Goal: Transaction & Acquisition: Purchase product/service

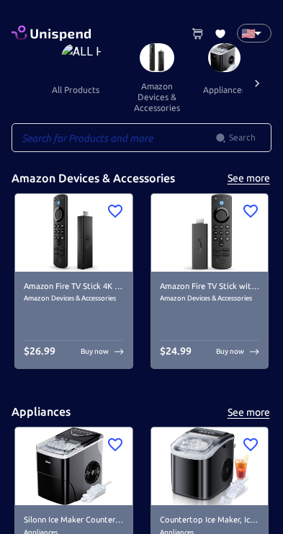
click at [102, 289] on h6 "Amazon Fire TV Stick 4K Max streaming device, Wi-Fi 6, Alexa Voice Remote (incl…" at bounding box center [74, 286] width 100 height 13
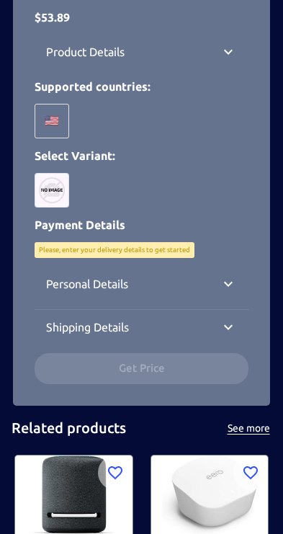
scroll to position [537, 0]
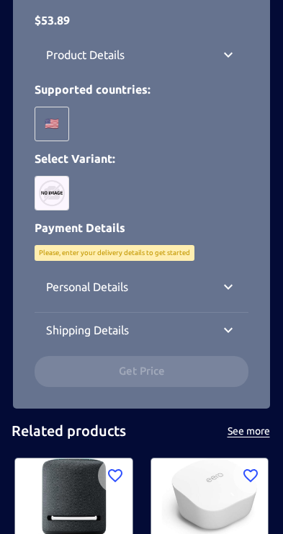
click at [61, 191] on img at bounding box center [52, 193] width 35 height 35
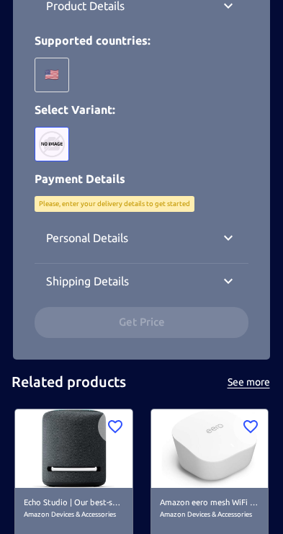
click at [182, 202] on p "Please, enter your delivery details to get started" at bounding box center [114, 204] width 151 height 10
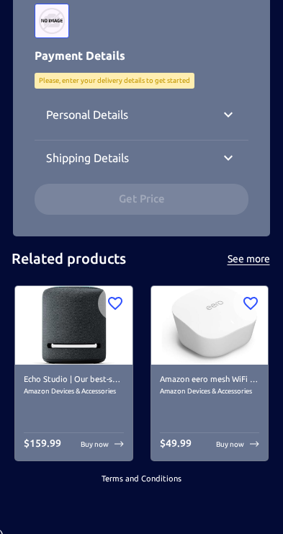
scroll to position [667, 0]
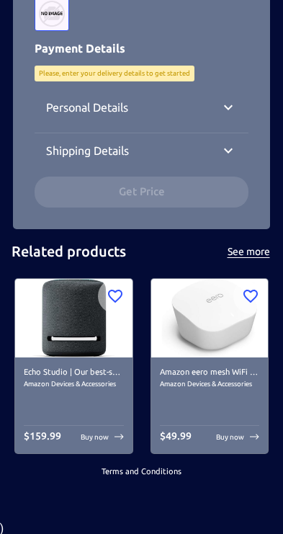
click at [247, 146] on div "Shipping Details" at bounding box center [142, 150] width 214 height 35
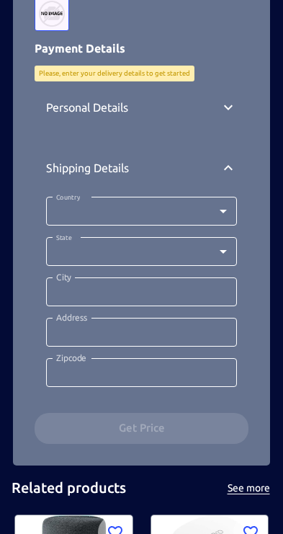
click at [224, 115] on div "Personal Details" at bounding box center [142, 107] width 214 height 35
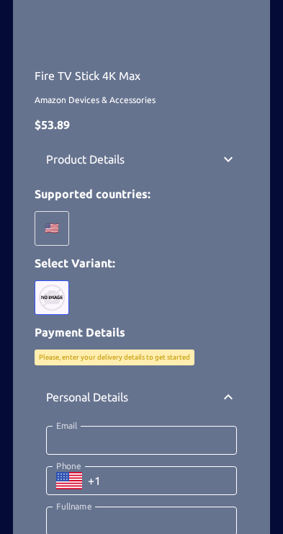
click at [220, 151] on icon at bounding box center [228, 159] width 17 height 17
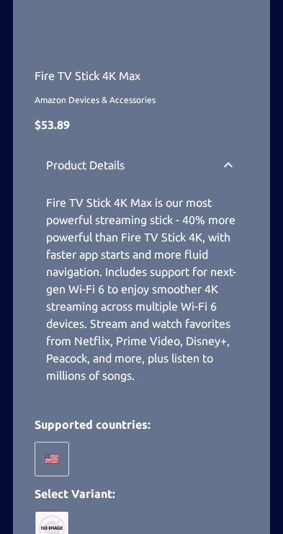
click at [222, 163] on icon at bounding box center [228, 164] width 17 height 17
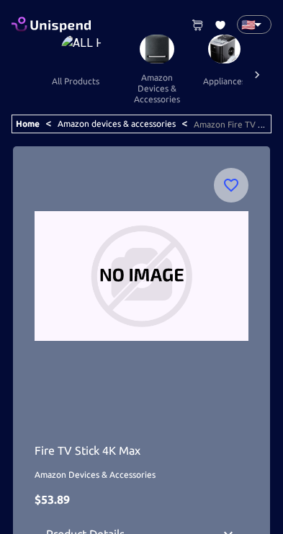
scroll to position [0, 0]
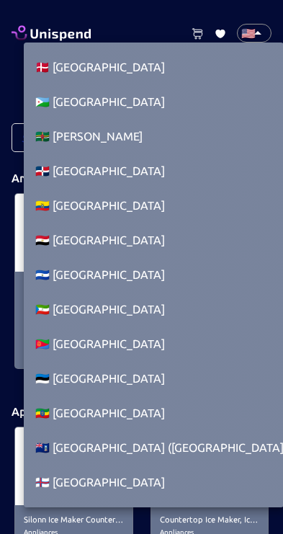
scroll to position [1990, 0]
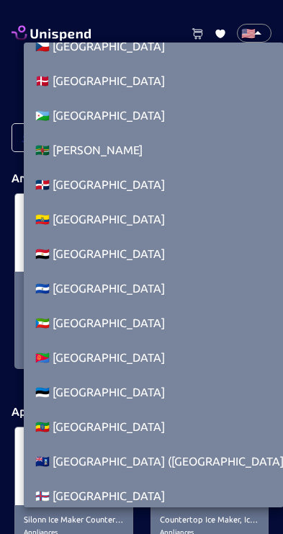
click at [259, 24] on div at bounding box center [141, 267] width 283 height 534
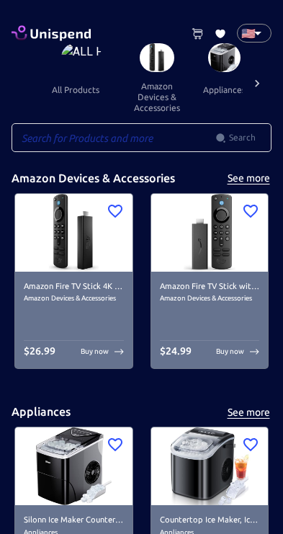
click at [120, 357] on div "Buy now" at bounding box center [102, 351] width 43 height 11
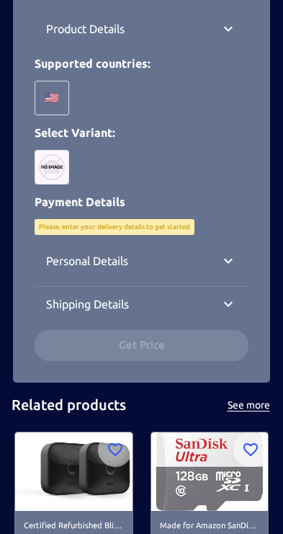
scroll to position [567, 0]
